Goal: Task Accomplishment & Management: Manage account settings

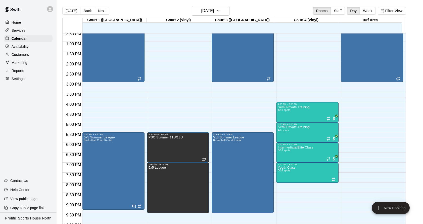
scroll to position [234, 0]
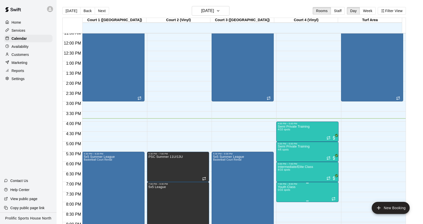
click at [285, 187] on p "Youth Class" at bounding box center [287, 187] width 18 height 0
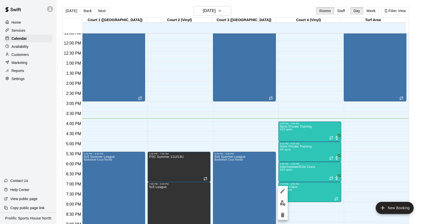
click at [248, 142] on div at bounding box center [213, 112] width 427 height 224
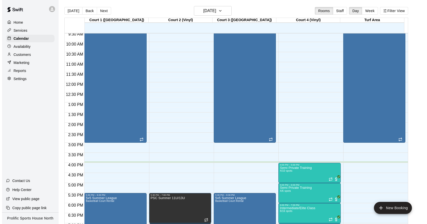
scroll to position [287, 0]
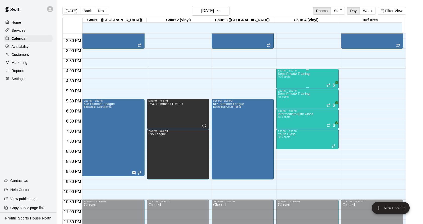
click at [289, 80] on div "Semi Private Training 4/10 spots" at bounding box center [294, 184] width 32 height 224
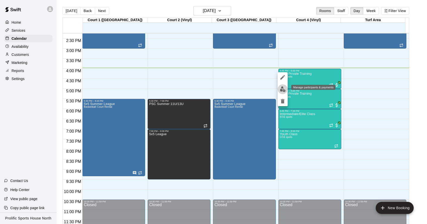
click at [280, 88] on img "edit" at bounding box center [283, 89] width 6 height 6
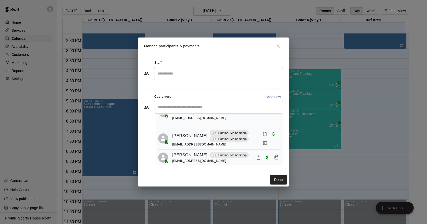
scroll to position [19, 0]
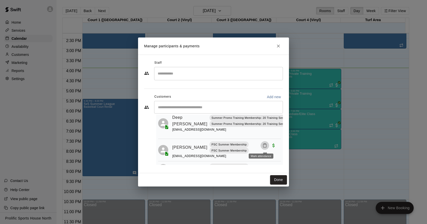
click at [262, 145] on icon "Mark attendance" at bounding box center [264, 145] width 5 height 5
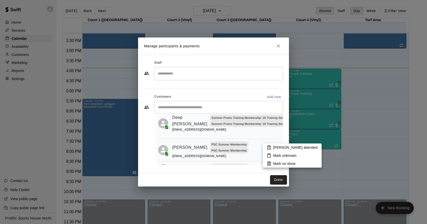
click at [275, 146] on p "Mark attended" at bounding box center [295, 147] width 45 height 5
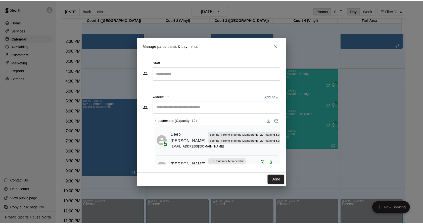
scroll to position [0, 0]
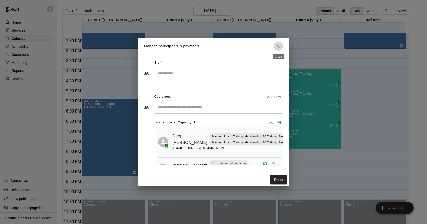
click at [279, 46] on icon "Close" at bounding box center [278, 45] width 5 height 5
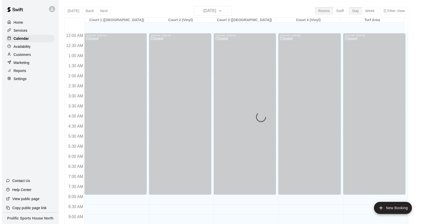
scroll to position [272, 0]
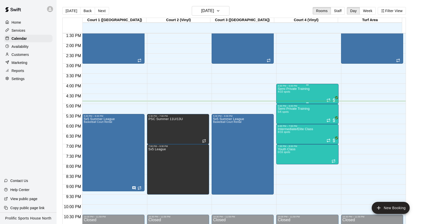
click at [308, 91] on div "Semi Private Training 4/10 spots" at bounding box center [294, 199] width 32 height 224
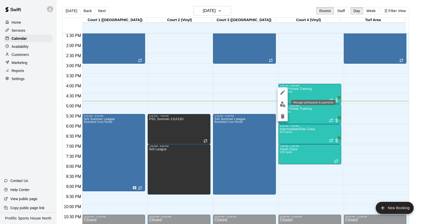
click at [283, 105] on img "edit" at bounding box center [283, 104] width 6 height 6
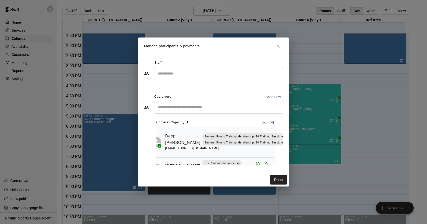
scroll to position [0, 21]
click at [288, 133] on icon "Mark attendance" at bounding box center [290, 132] width 5 height 5
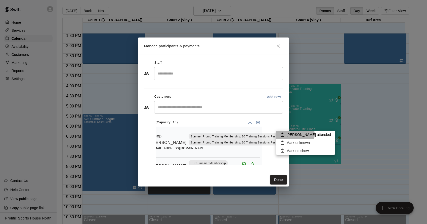
click at [290, 134] on p "Mark attended" at bounding box center [308, 134] width 45 height 5
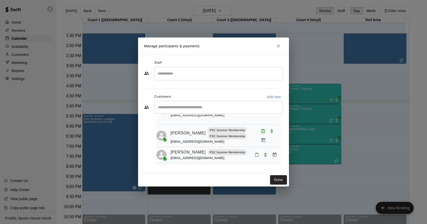
scroll to position [33, 1]
click at [255, 153] on icon "Mark attendance" at bounding box center [257, 154] width 5 height 5
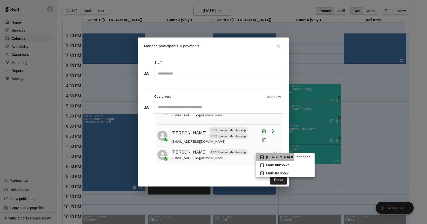
click at [259, 156] on li "Mark attended" at bounding box center [285, 157] width 59 height 8
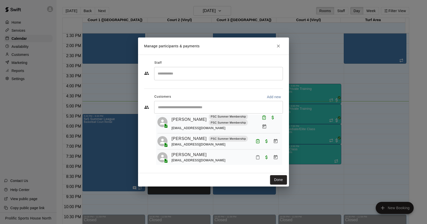
scroll to position [54, 1]
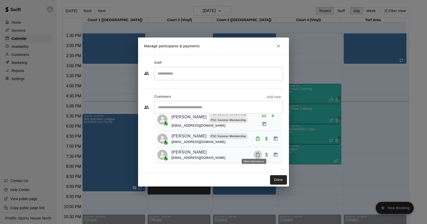
click at [255, 152] on icon "Mark attendance" at bounding box center [257, 154] width 5 height 5
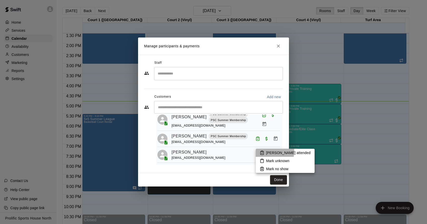
click at [265, 151] on li "Mark attended" at bounding box center [285, 153] width 59 height 8
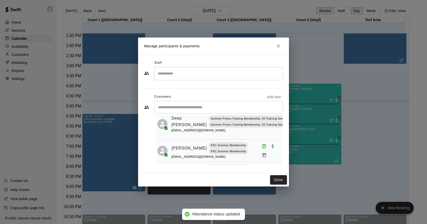
scroll to position [0, 1]
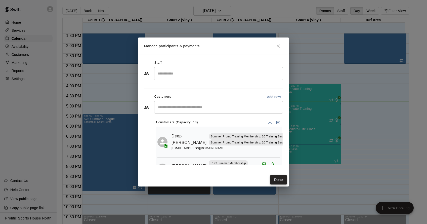
click at [274, 178] on button "Done" at bounding box center [278, 179] width 17 height 9
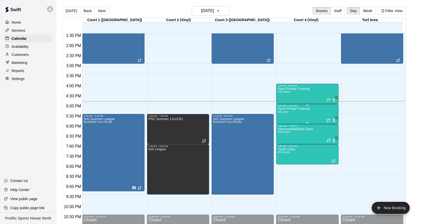
click at [296, 115] on div "Semi Private Training 5/6 spots" at bounding box center [294, 219] width 32 height 224
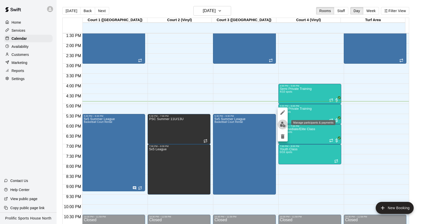
click at [281, 124] on img "edit" at bounding box center [283, 124] width 6 height 6
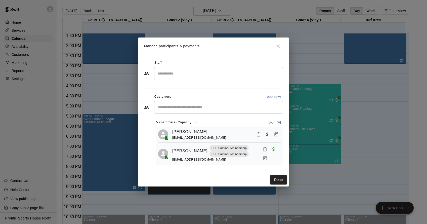
scroll to position [64, 0]
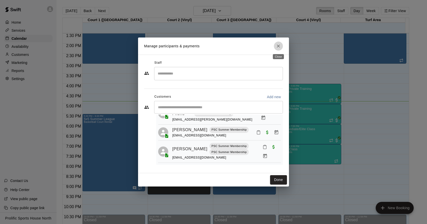
click at [279, 47] on icon "Close" at bounding box center [278, 46] width 3 height 3
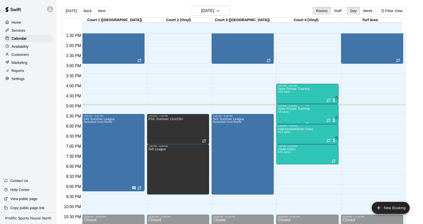
click at [301, 114] on div "Semi Private Training 5/6 spots" at bounding box center [294, 219] width 32 height 224
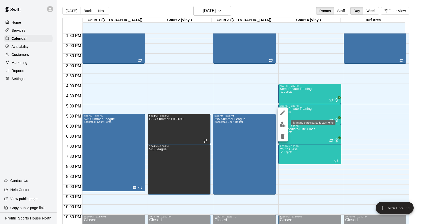
click at [284, 124] on img "edit" at bounding box center [283, 124] width 6 height 6
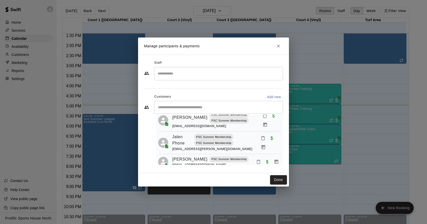
scroll to position [32, 0]
click at [261, 140] on icon "Mark attendance" at bounding box center [263, 139] width 5 height 5
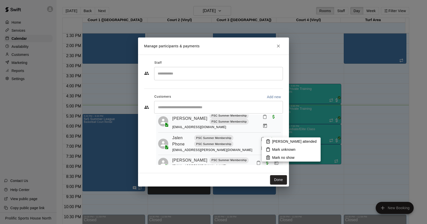
click at [266, 141] on li "Mark attended" at bounding box center [291, 141] width 59 height 8
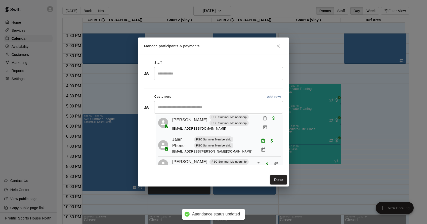
scroll to position [27, 0]
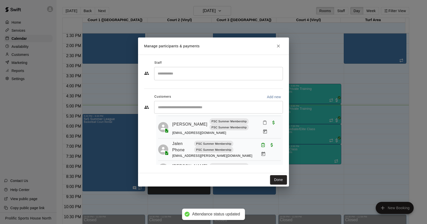
click at [264, 121] on rect "Mark attendance" at bounding box center [265, 120] width 2 height 1
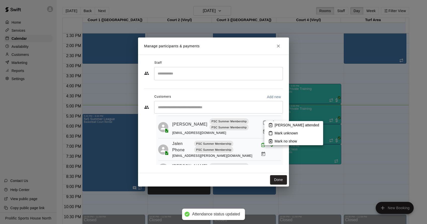
click at [268, 124] on icon at bounding box center [270, 125] width 5 height 5
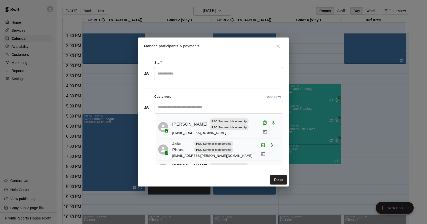
drag, startPoint x: 276, startPoint y: 181, endPoint x: 284, endPoint y: 108, distance: 74.1
click at [276, 181] on button "Done" at bounding box center [278, 179] width 17 height 9
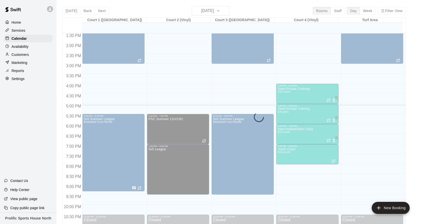
click at [226, 10] on div "Today Back Next Thursday Aug 14 Rooms Staff Day Week Filter View Court 1 (Hardw…" at bounding box center [234, 118] width 344 height 224
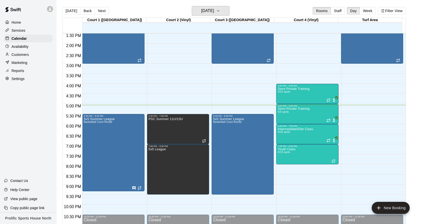
click at [220, 10] on icon "button" at bounding box center [218, 11] width 4 height 6
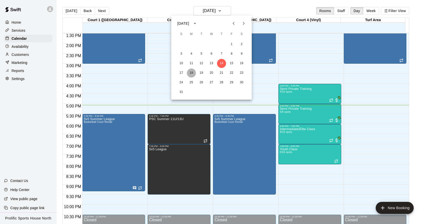
click at [191, 72] on button "18" at bounding box center [191, 72] width 9 height 9
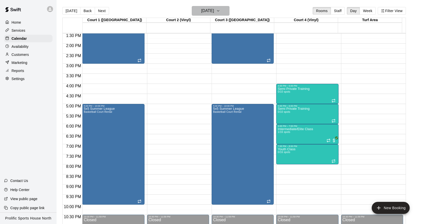
click at [214, 11] on h6 "Monday Aug 18" at bounding box center [207, 10] width 13 height 7
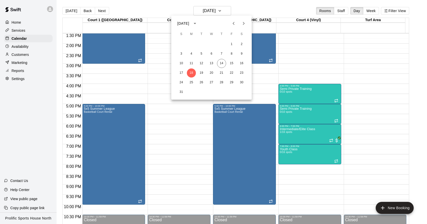
click at [300, 34] on div at bounding box center [213, 112] width 427 height 224
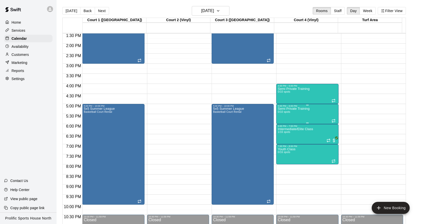
click at [306, 117] on div "Semi Private Training 0/10 spots" at bounding box center [294, 219] width 32 height 224
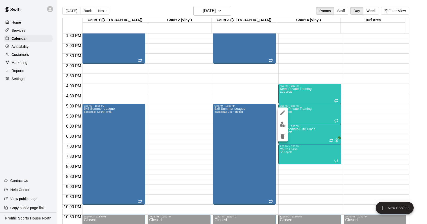
click at [71, 10] on div at bounding box center [213, 112] width 427 height 224
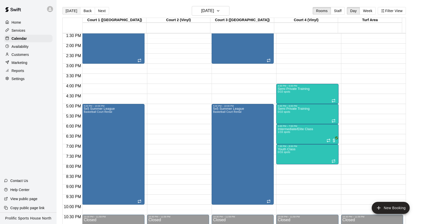
click at [73, 11] on button "[DATE]" at bounding box center [71, 11] width 18 height 8
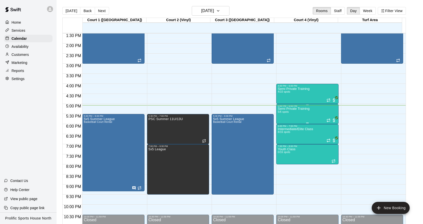
click at [302, 116] on div "Semi Private Training 5/6 spots" at bounding box center [294, 219] width 32 height 224
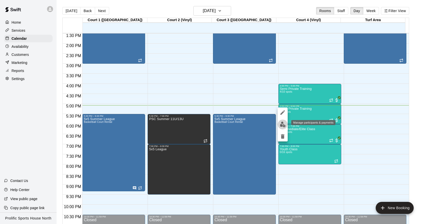
click at [281, 125] on img "edit" at bounding box center [283, 124] width 6 height 6
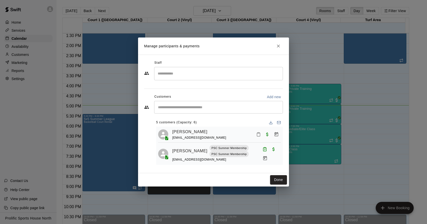
scroll to position [1, 0]
click at [256, 134] on icon "Mark attendance" at bounding box center [258, 133] width 5 height 5
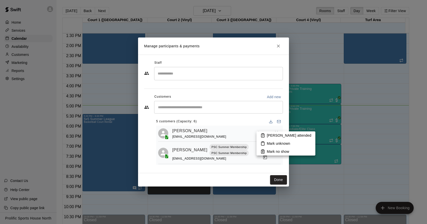
click at [265, 136] on li "Mark attended" at bounding box center [285, 135] width 59 height 8
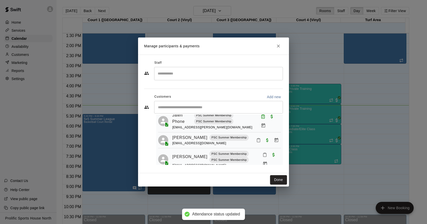
scroll to position [56, 0]
click at [256, 139] on icon "Mark attendance" at bounding box center [258, 139] width 5 height 5
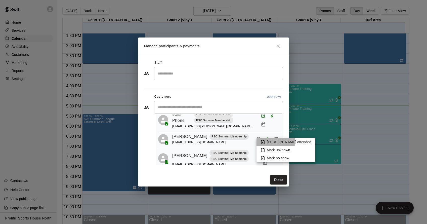
click at [262, 141] on icon at bounding box center [262, 142] width 5 height 5
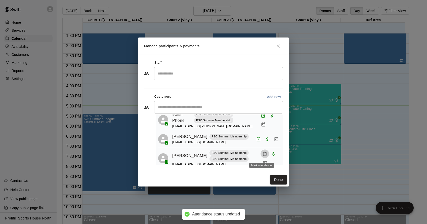
click at [262, 156] on icon "Mark attendance" at bounding box center [264, 153] width 5 height 5
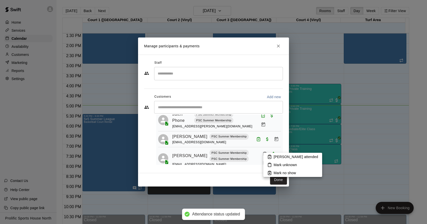
click at [274, 156] on p "Mark attended" at bounding box center [296, 156] width 45 height 5
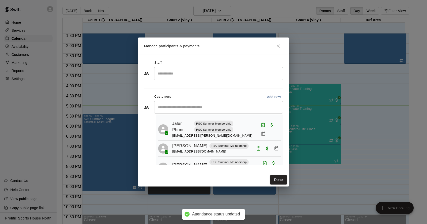
scroll to position [0, 0]
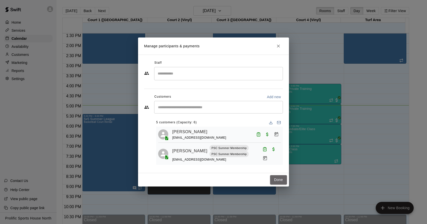
drag, startPoint x: 280, startPoint y: 178, endPoint x: 291, endPoint y: 171, distance: 12.8
click at [280, 178] on button "Done" at bounding box center [278, 179] width 17 height 9
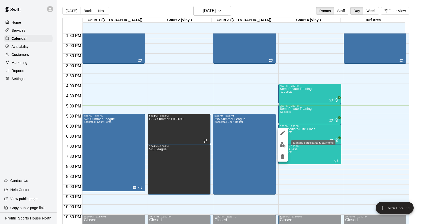
click at [283, 147] on button "edit" at bounding box center [283, 145] width 10 height 10
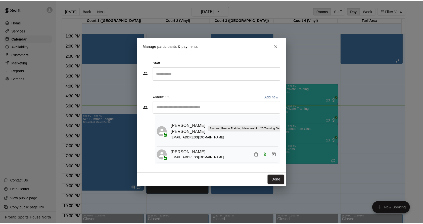
scroll to position [156, 0]
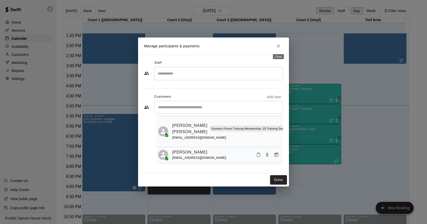
click at [277, 46] on icon "Close" at bounding box center [278, 45] width 5 height 5
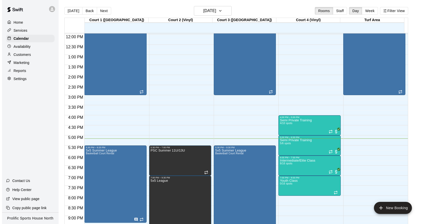
scroll to position [240, 0]
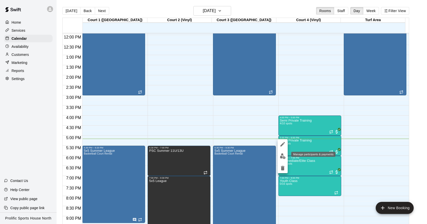
click at [283, 156] on img "edit" at bounding box center [283, 156] width 6 height 6
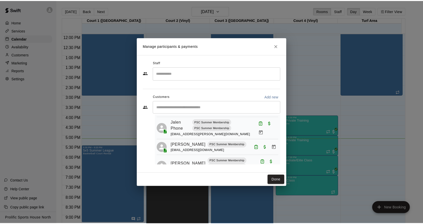
scroll to position [64, 0]
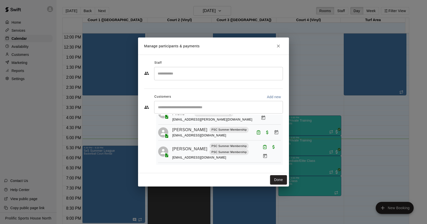
click at [281, 179] on button "Done" at bounding box center [278, 179] width 17 height 9
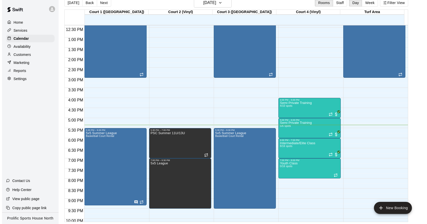
scroll to position [287, 0]
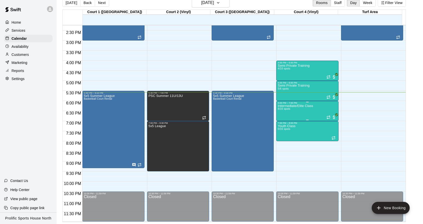
click at [293, 113] on div "Intermediate/Elite Class 8/16 spots" at bounding box center [295, 216] width 35 height 224
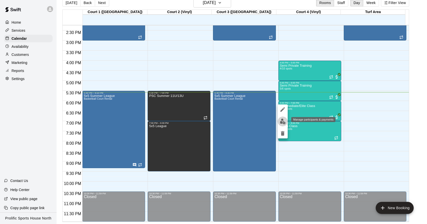
click at [284, 119] on img "edit" at bounding box center [283, 121] width 6 height 6
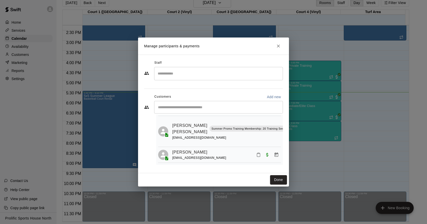
scroll to position [156, 0]
click at [256, 152] on icon "Mark attendance" at bounding box center [258, 154] width 5 height 5
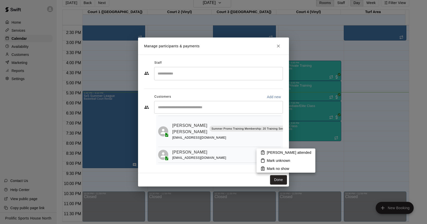
click at [262, 152] on icon at bounding box center [262, 152] width 5 height 5
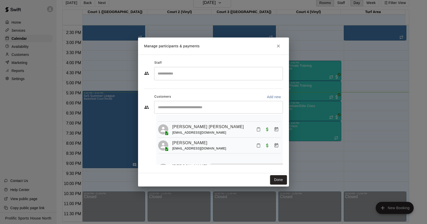
scroll to position [20, 0]
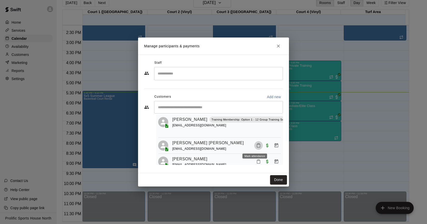
click at [256, 144] on icon "Mark attendance" at bounding box center [258, 145] width 5 height 5
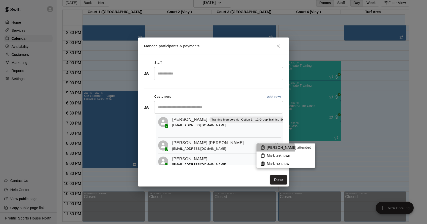
click at [267, 149] on p "Mark attended" at bounding box center [289, 147] width 45 height 5
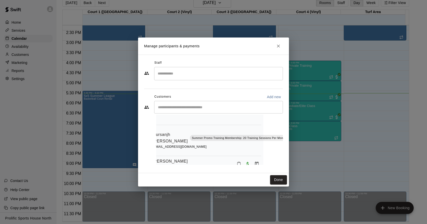
scroll to position [0, 20]
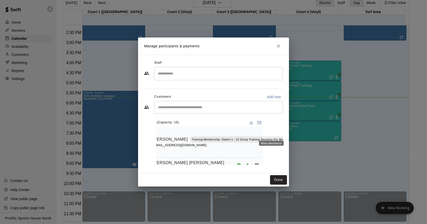
click at [293, 132] on rect "Mark attendance" at bounding box center [294, 131] width 2 height 1
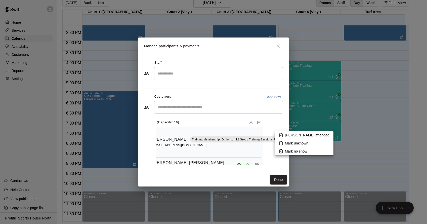
click at [288, 136] on p "Mark attended" at bounding box center [307, 135] width 45 height 5
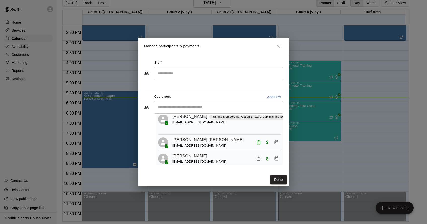
scroll to position [30, 0]
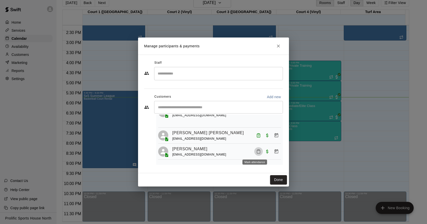
click at [256, 152] on icon "Mark attendance" at bounding box center [258, 151] width 5 height 5
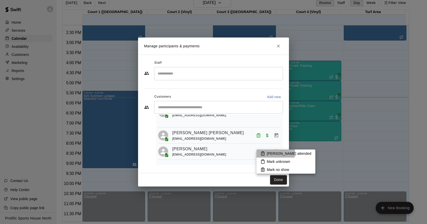
click at [264, 153] on icon at bounding box center [262, 154] width 3 height 4
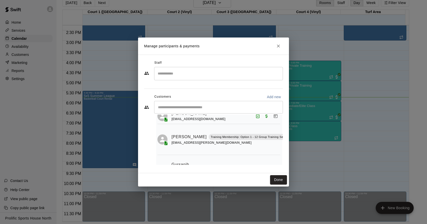
scroll to position [65, 20]
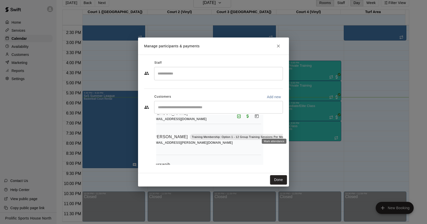
click at [291, 130] on icon "Mark attendance" at bounding box center [293, 130] width 5 height 5
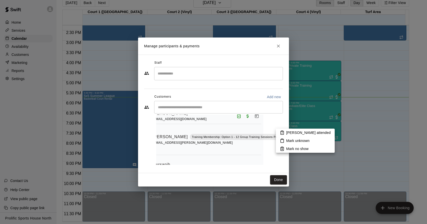
click at [287, 132] on p "Mark attended" at bounding box center [308, 132] width 45 height 5
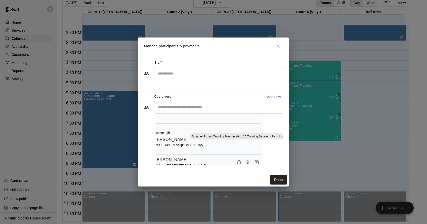
scroll to position [97, 20]
click at [290, 131] on icon "Mark attendance" at bounding box center [292, 129] width 5 height 5
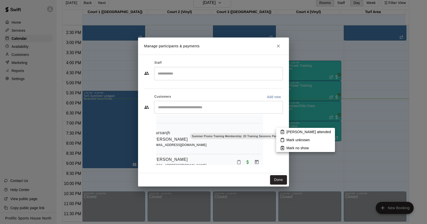
click at [286, 135] on li "Mark attended" at bounding box center [305, 132] width 59 height 8
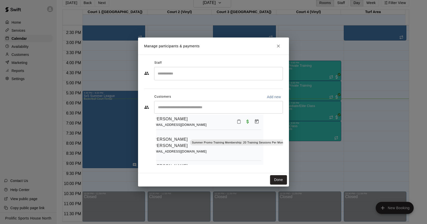
scroll to position [144, 20]
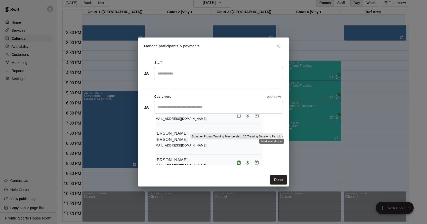
click at [290, 131] on icon "Mark attendance" at bounding box center [291, 130] width 3 height 4
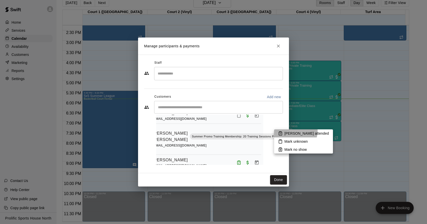
click at [295, 131] on p "Mark attended" at bounding box center [306, 133] width 45 height 5
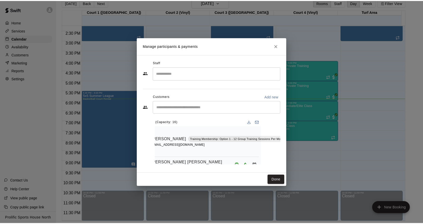
scroll to position [0, 20]
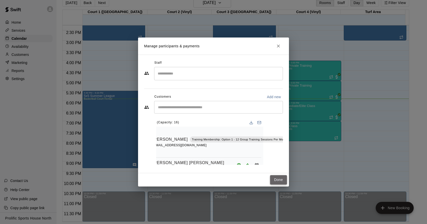
click at [273, 177] on button "Done" at bounding box center [278, 179] width 17 height 9
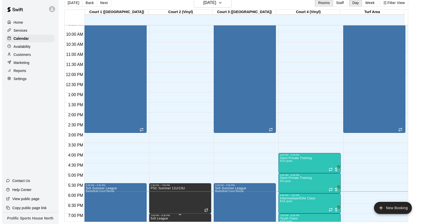
scroll to position [192, 0]
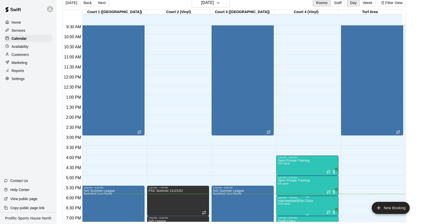
click at [292, 201] on p "Intermediate/Elite Class" at bounding box center [295, 201] width 35 height 0
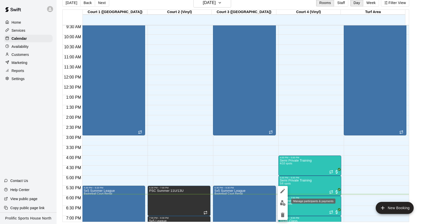
click at [283, 204] on img "edit" at bounding box center [283, 203] width 6 height 6
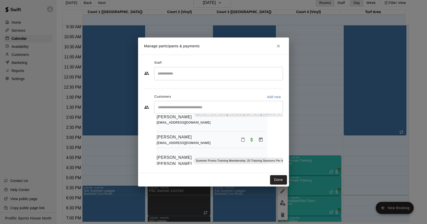
scroll to position [121, 16]
click at [241, 140] on icon "Mark attendance" at bounding box center [243, 138] width 5 height 5
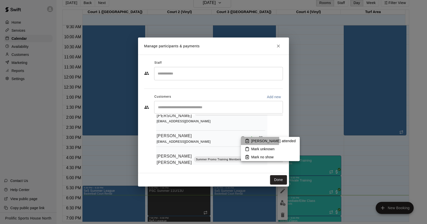
click at [254, 141] on p "Mark attended" at bounding box center [273, 140] width 45 height 5
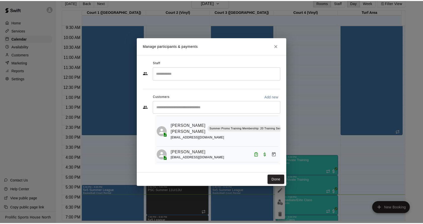
scroll to position [156, 0]
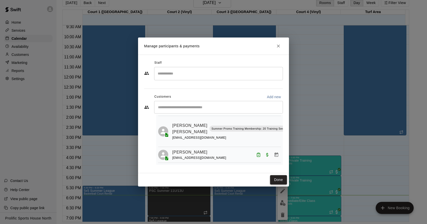
click at [281, 179] on button "Done" at bounding box center [278, 179] width 17 height 9
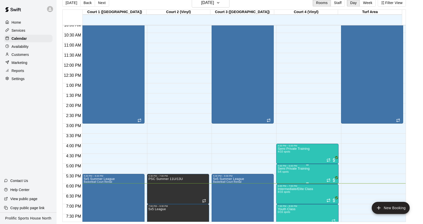
scroll to position [222, 0]
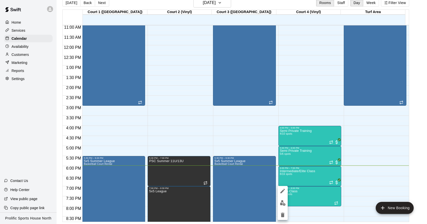
click at [414, 131] on div at bounding box center [213, 112] width 427 height 224
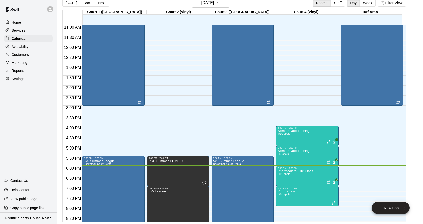
scroll to position [221, 0]
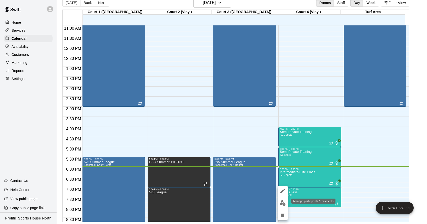
click at [284, 203] on img "edit" at bounding box center [283, 203] width 6 height 6
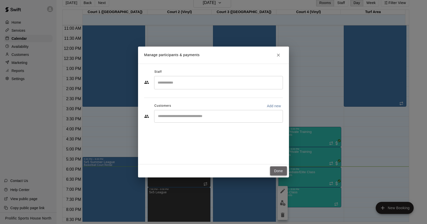
click at [279, 174] on button "Done" at bounding box center [278, 170] width 17 height 9
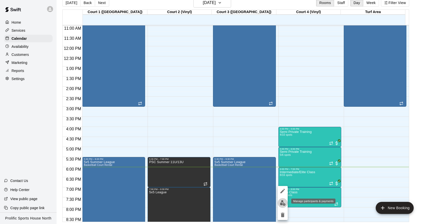
click at [283, 200] on img "edit" at bounding box center [283, 203] width 6 height 6
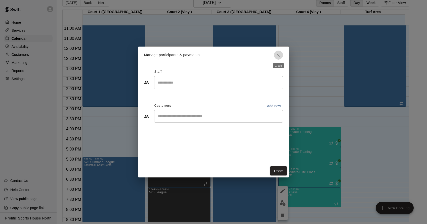
click at [280, 57] on icon "Close" at bounding box center [278, 55] width 5 height 5
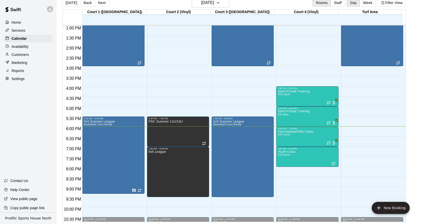
scroll to position [269, 0]
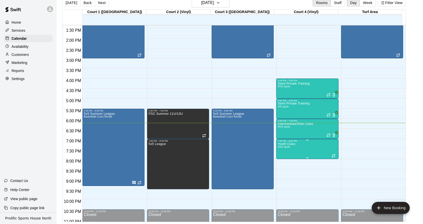
click at [293, 144] on p "Youth Class" at bounding box center [287, 144] width 18 height 0
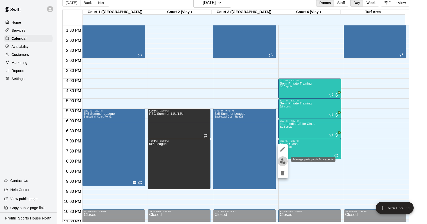
click at [283, 163] on img "edit" at bounding box center [283, 161] width 6 height 6
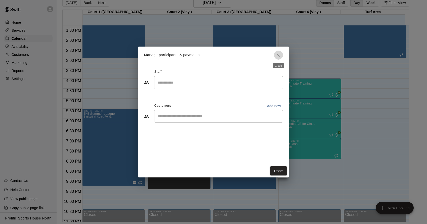
click at [277, 54] on icon "Close" at bounding box center [278, 55] width 5 height 5
